Goal: Check status: Check status

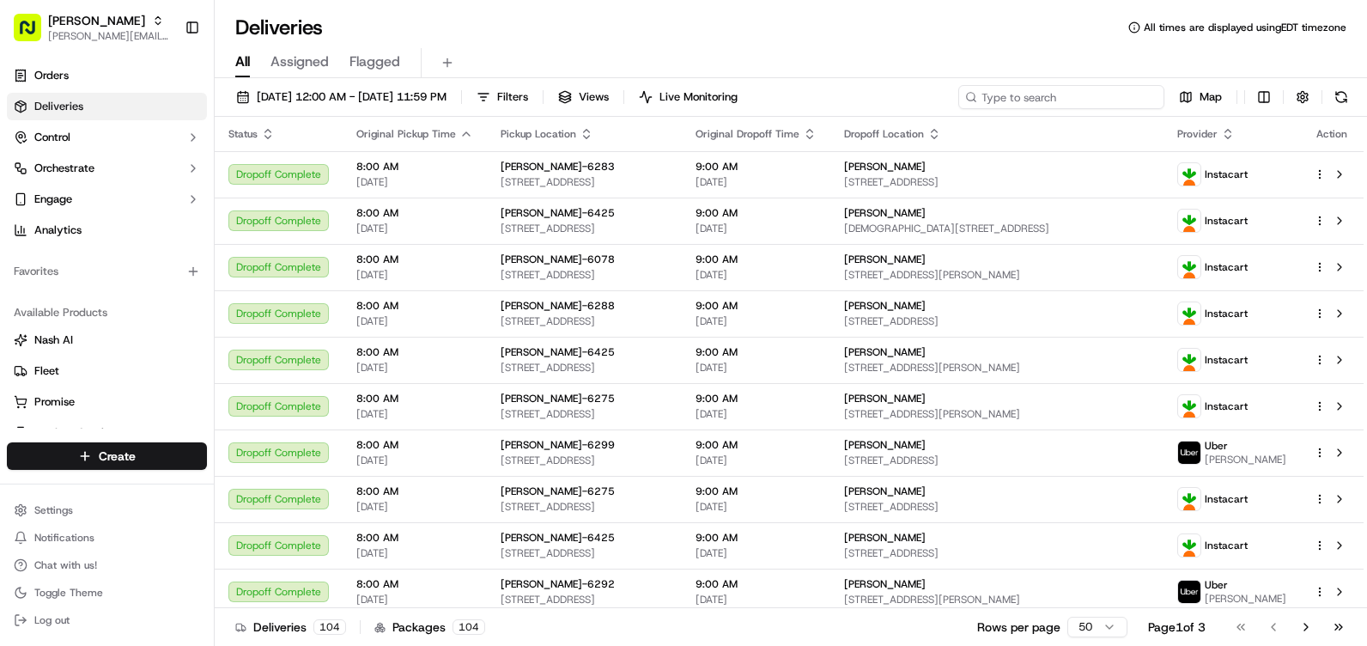
click at [1138, 100] on input at bounding box center [1061, 97] width 206 height 24
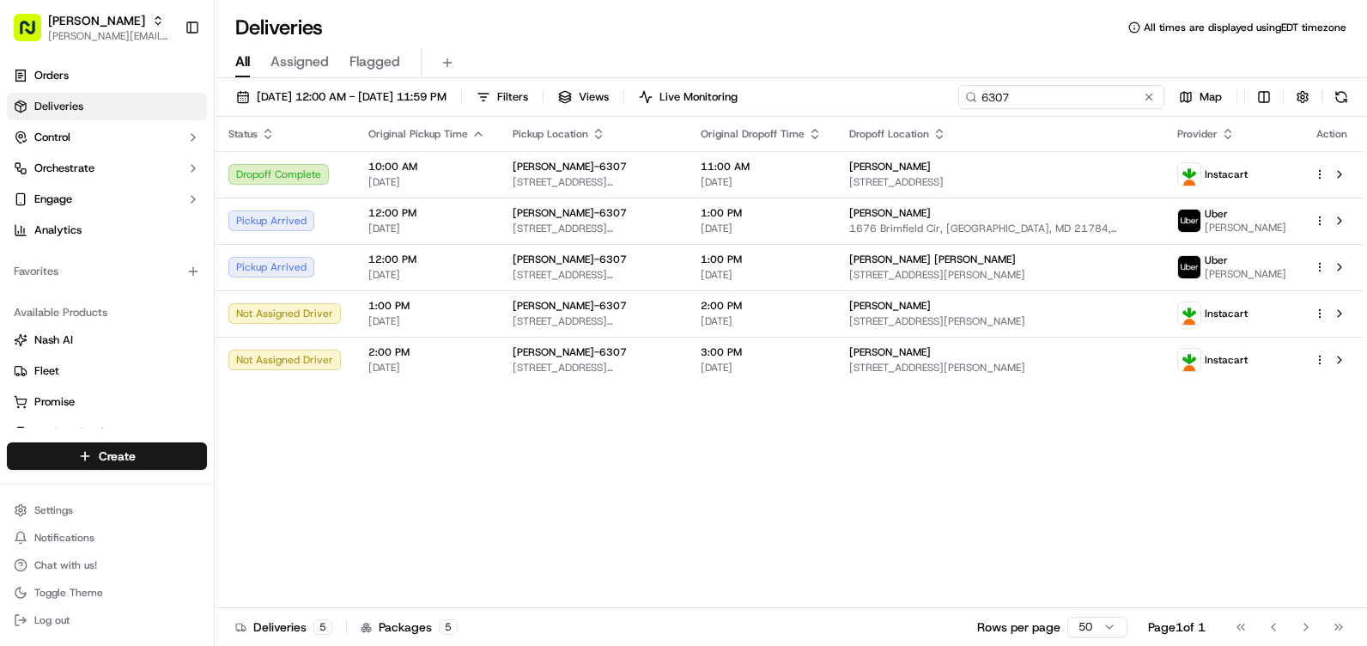
click at [967, 103] on input "6307" at bounding box center [1061, 97] width 206 height 24
type input "6307"
click at [967, 97] on div "[DATE] 12:00 AM - [DATE] 11:59 PM Filters Views Live Monitoring 6307 Map" at bounding box center [791, 101] width 1152 height 32
click at [242, 101] on button "[DATE] 12:00 AM - [DATE] 11:59 PM" at bounding box center [341, 97] width 226 height 24
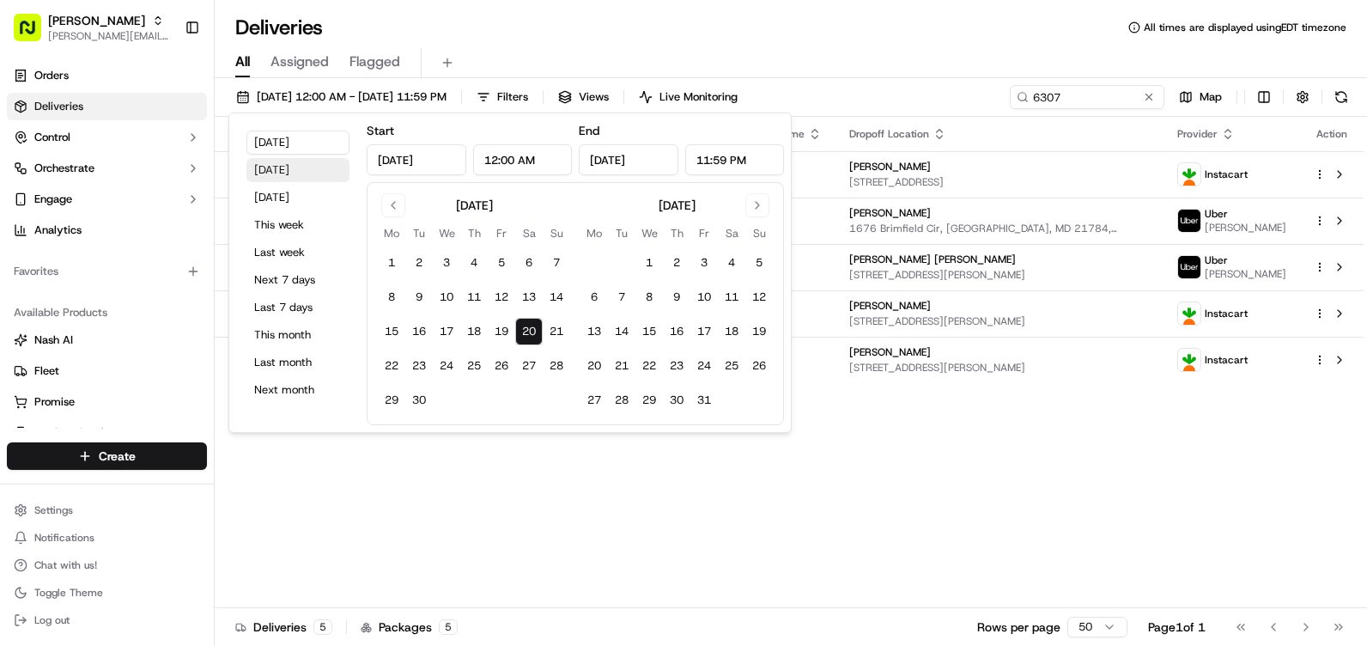
click at [286, 168] on button "[DATE]" at bounding box center [297, 170] width 103 height 24
type input "[DATE]"
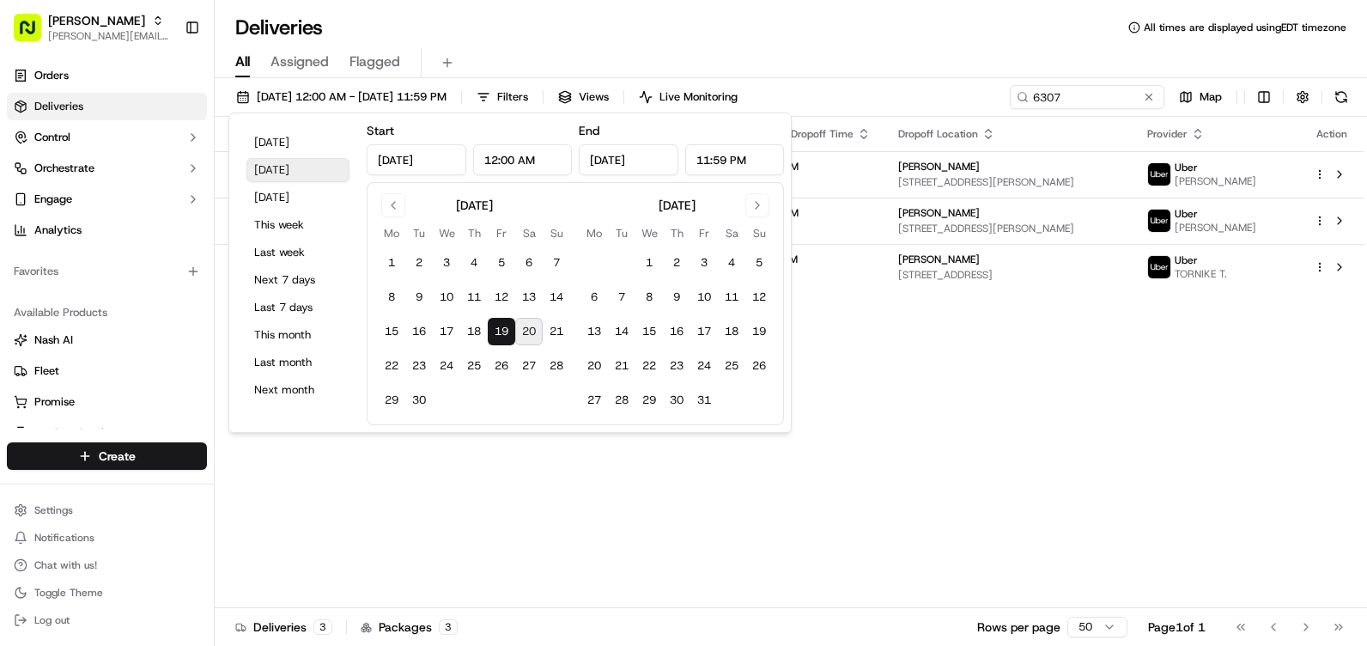
click at [285, 168] on button "[DATE]" at bounding box center [297, 170] width 103 height 24
click at [499, 338] on button "19" at bounding box center [501, 331] width 27 height 27
click at [501, 333] on button "19" at bounding box center [501, 331] width 27 height 27
click at [277, 170] on button "[DATE]" at bounding box center [297, 170] width 103 height 24
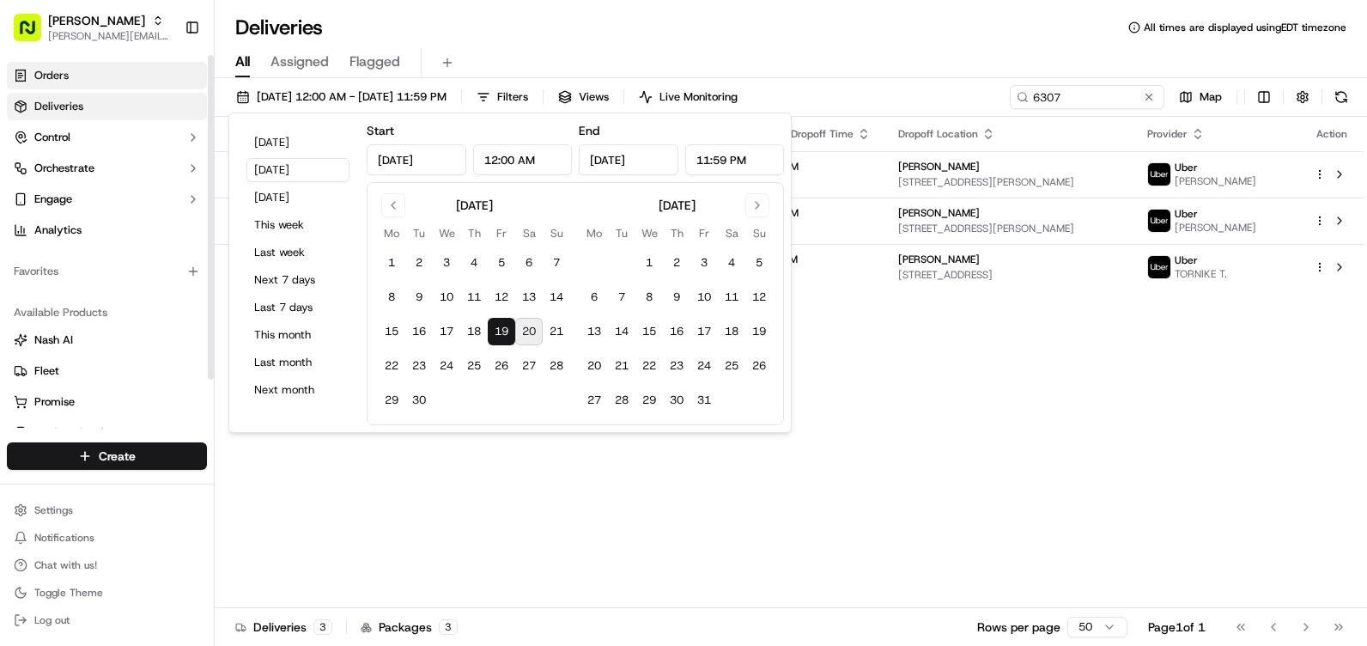
click at [63, 76] on span "Orders" at bounding box center [51, 75] width 34 height 15
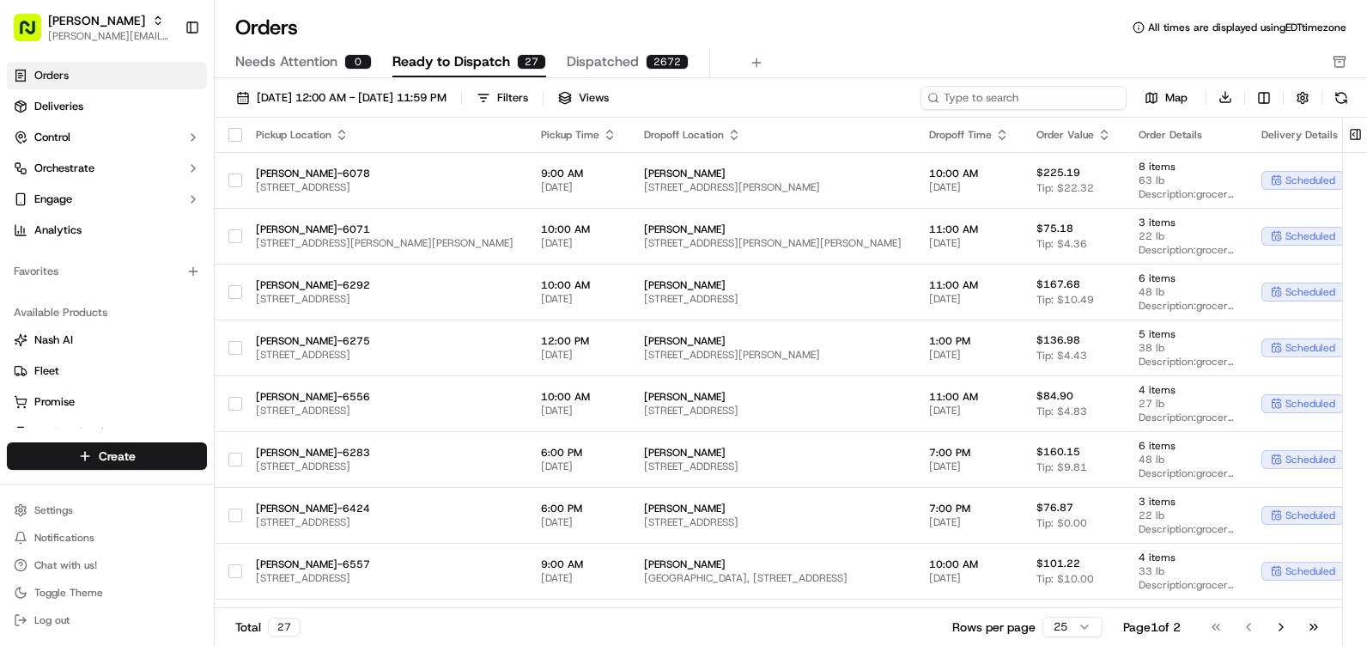
click at [1081, 100] on input at bounding box center [1023, 98] width 206 height 24
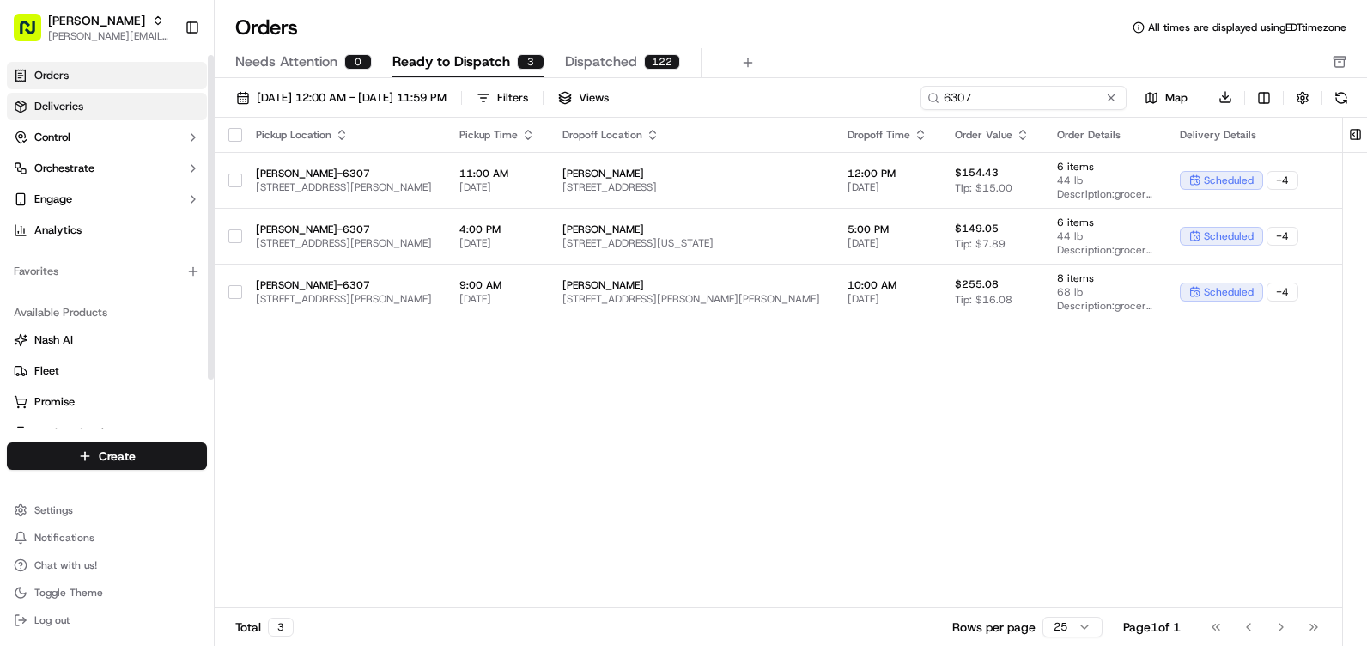
type input "6307"
click at [54, 106] on span "Deliveries" at bounding box center [58, 106] width 49 height 15
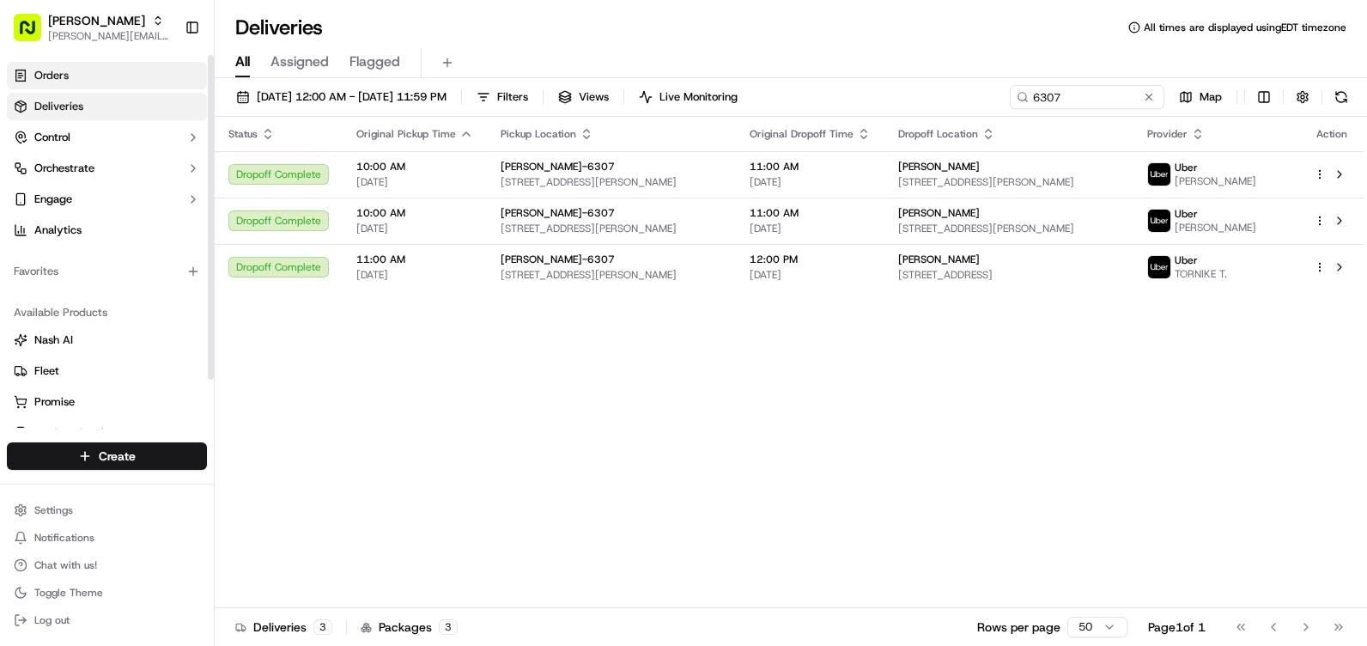
click at [52, 76] on span "Orders" at bounding box center [51, 75] width 34 height 15
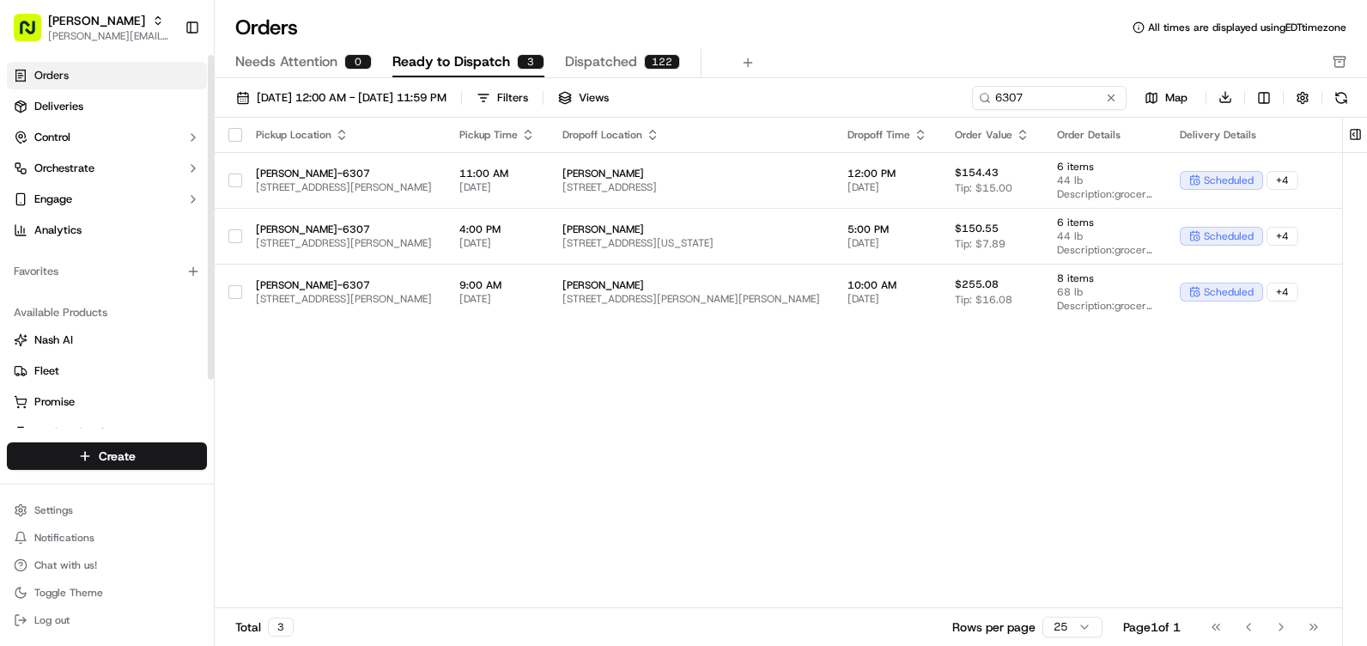
click at [52, 76] on span "Orders" at bounding box center [51, 75] width 34 height 15
